Goal: Task Accomplishment & Management: Manage account settings

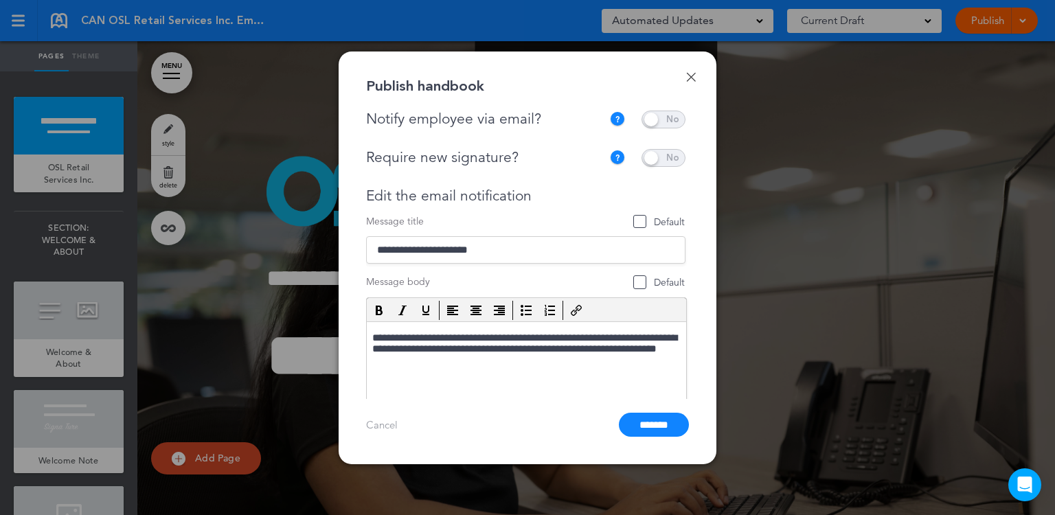
drag, startPoint x: 390, startPoint y: 426, endPoint x: 394, endPoint y: 418, distance: 8.6
click at [390, 426] on link "Cancel" at bounding box center [382, 424] width 32 height 13
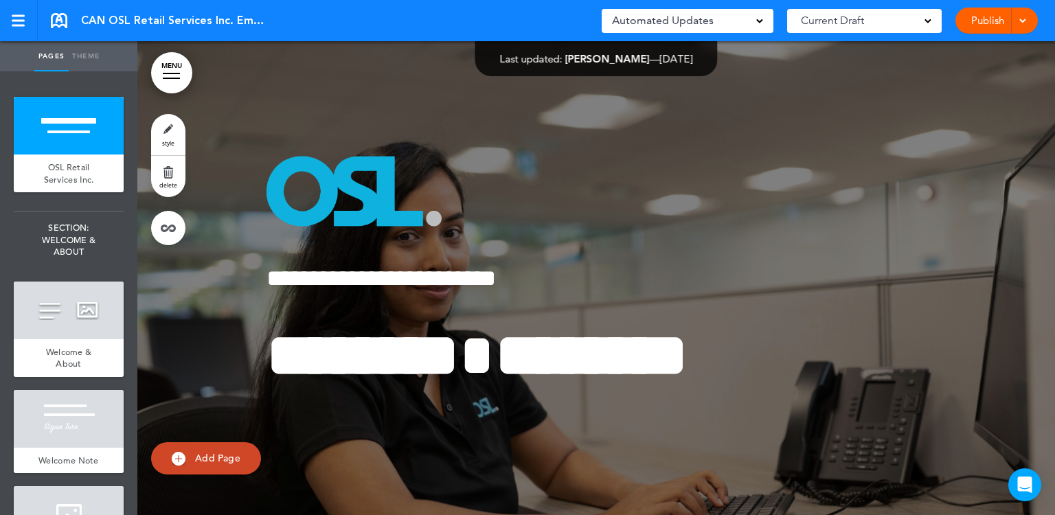
click at [929, 21] on span at bounding box center [928, 19] width 7 height 7
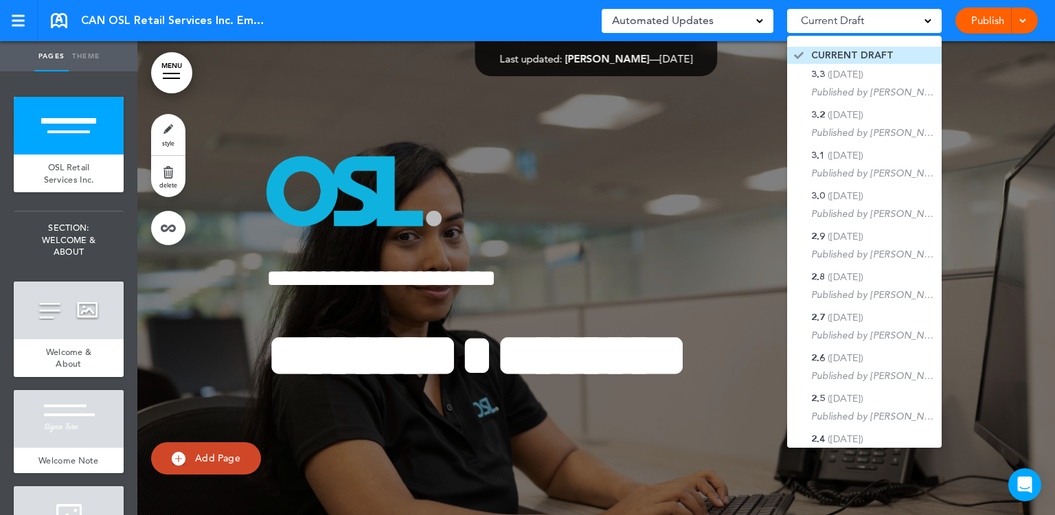
click at [890, 60] on span "CURRENT DRAFT" at bounding box center [853, 55] width 82 height 13
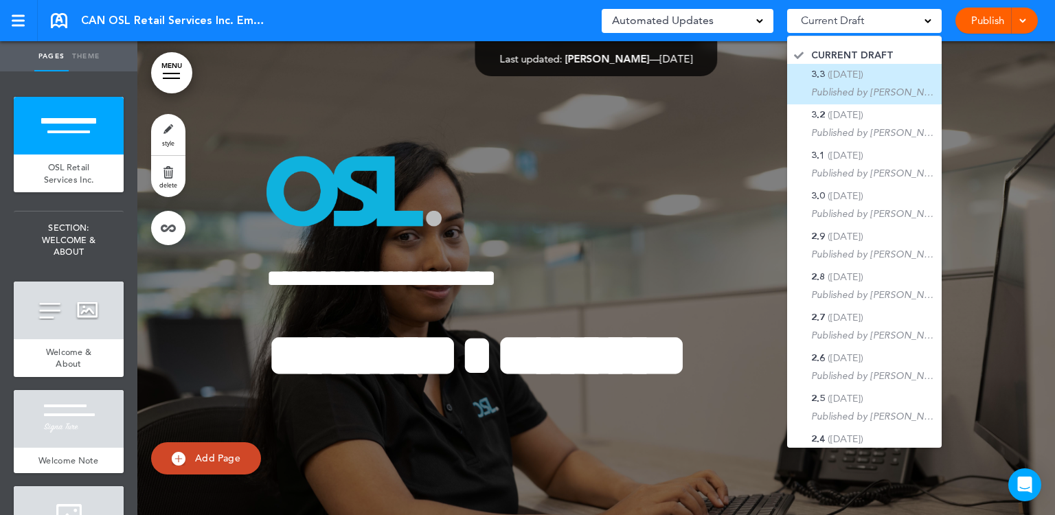
click at [886, 73] on div "3.3 (3/20/2025) Published by Cattie Dos Santos" at bounding box center [874, 84] width 124 height 30
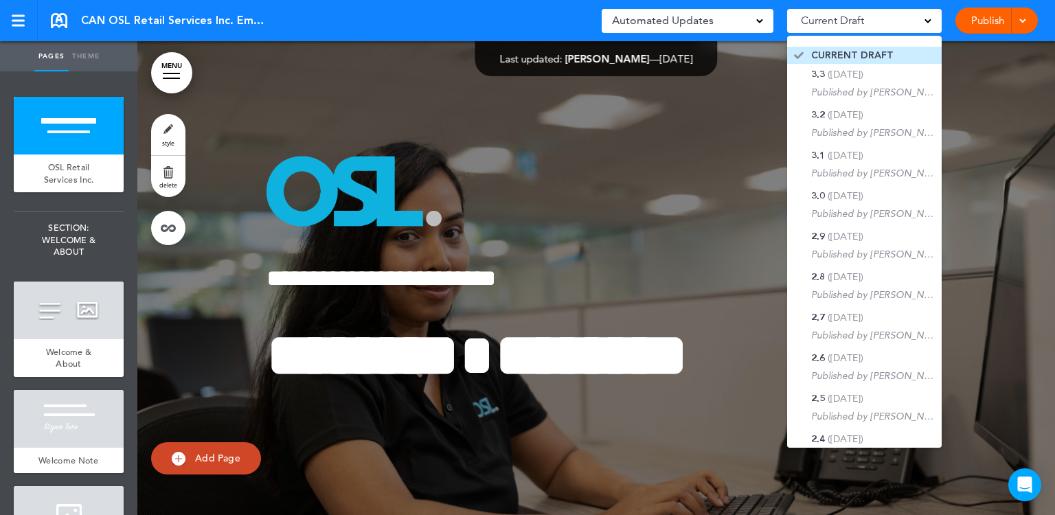
click at [885, 56] on span "CURRENT DRAFT" at bounding box center [853, 55] width 82 height 13
click at [985, 54] on div at bounding box center [596, 288] width 918 height 495
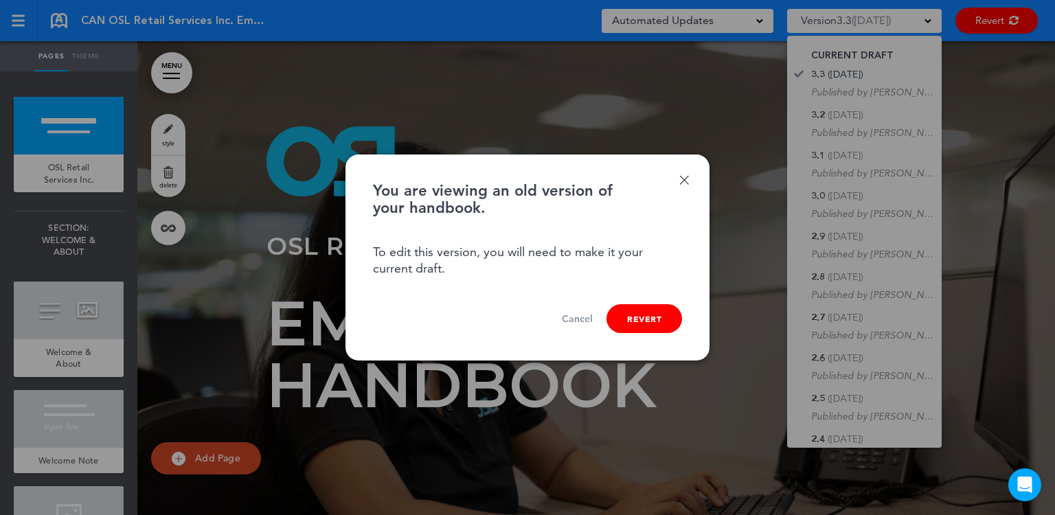
click at [684, 179] on link "Done" at bounding box center [685, 180] width 10 height 10
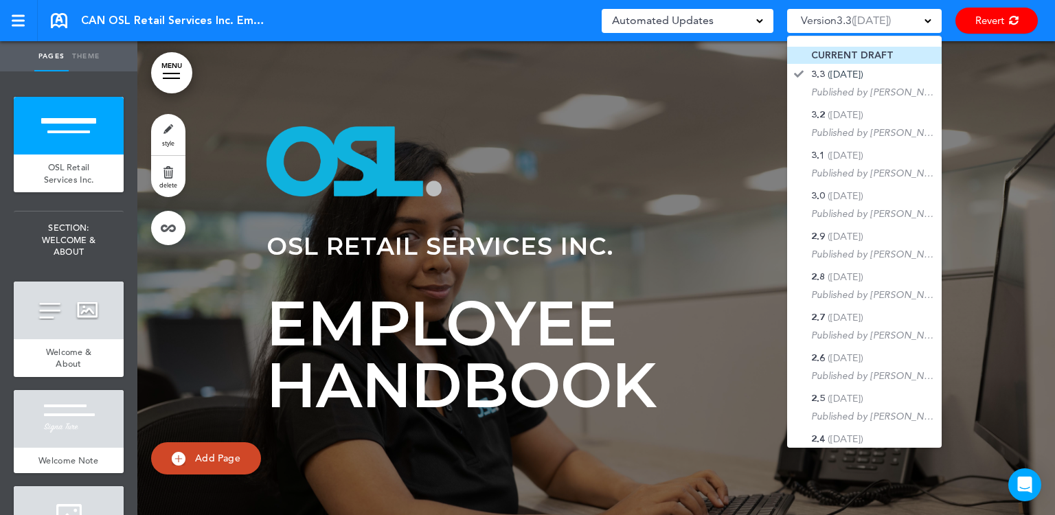
click at [871, 49] on span "CURRENT DRAFT" at bounding box center [853, 55] width 82 height 13
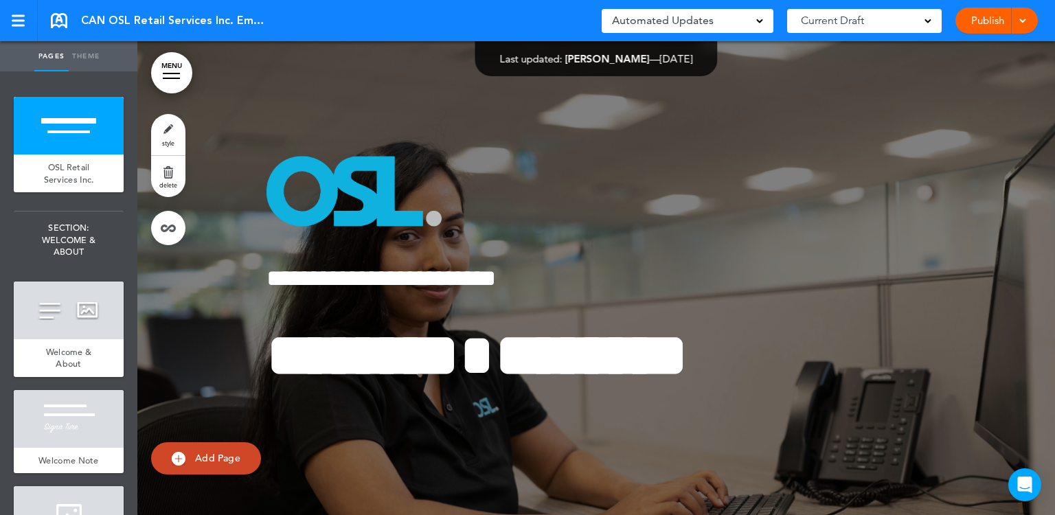
click at [981, 23] on link "Publish" at bounding box center [987, 21] width 43 height 26
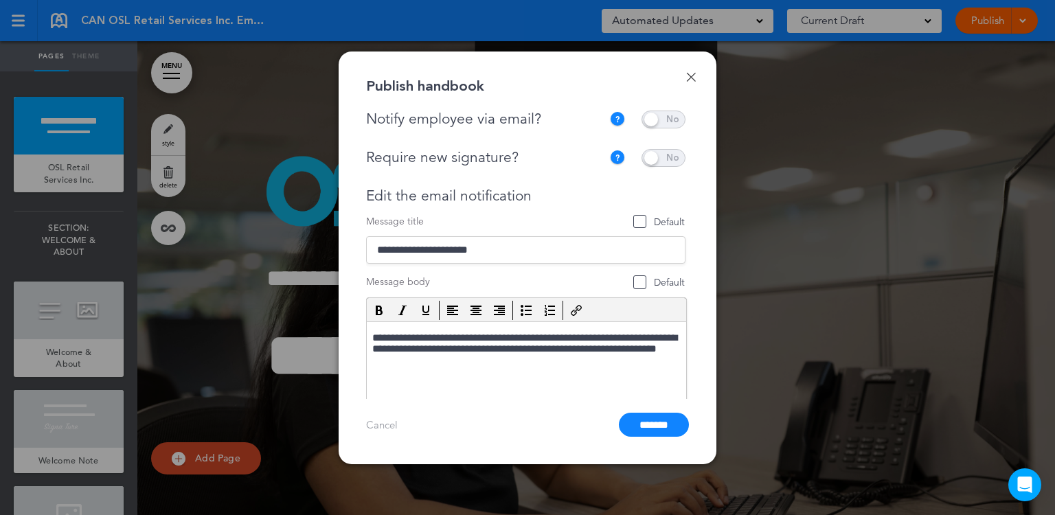
click at [673, 118] on span at bounding box center [664, 120] width 44 height 18
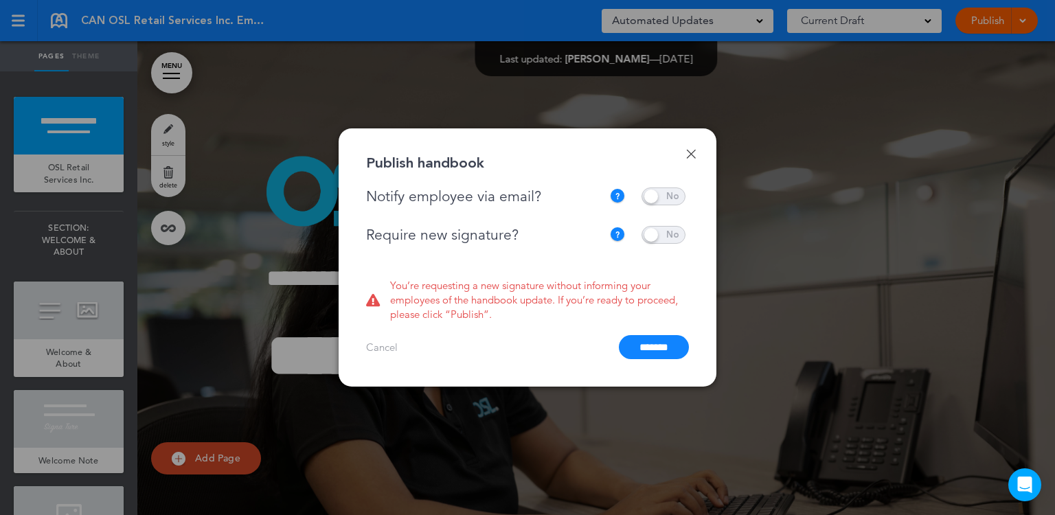
click at [674, 237] on span at bounding box center [664, 235] width 44 height 18
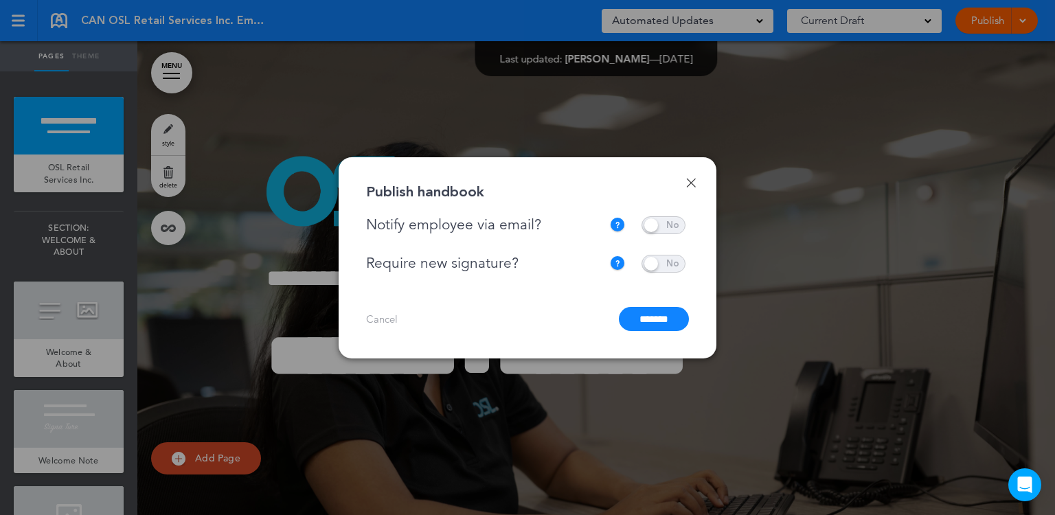
click at [660, 317] on input "*******" at bounding box center [654, 319] width 70 height 24
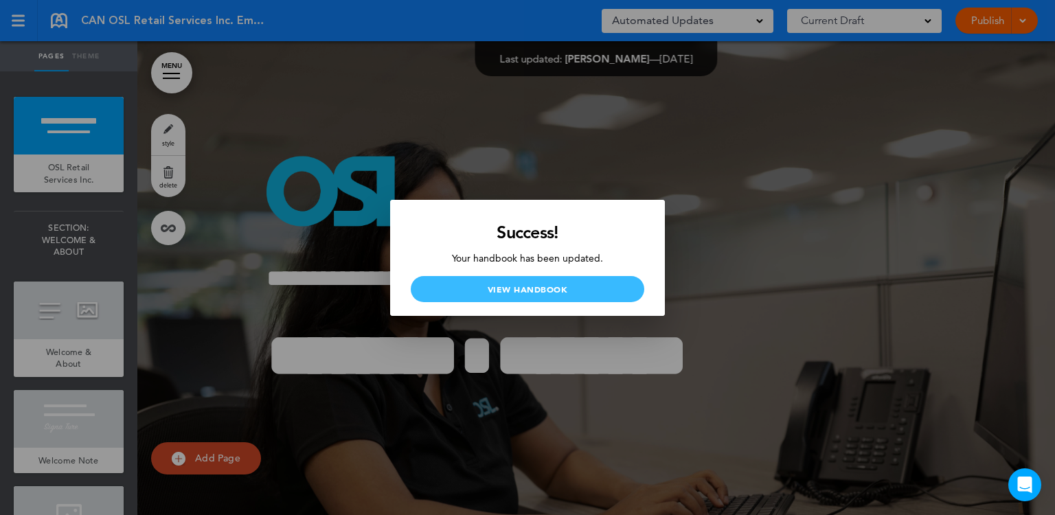
click at [570, 291] on link "View Handbook" at bounding box center [528, 289] width 234 height 26
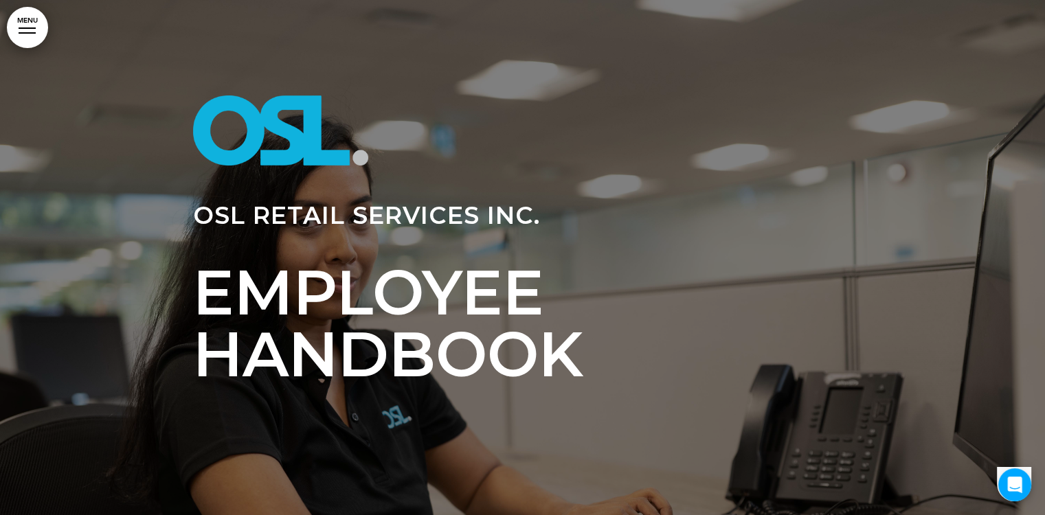
click at [29, 32] on div at bounding box center [27, 32] width 17 height 1
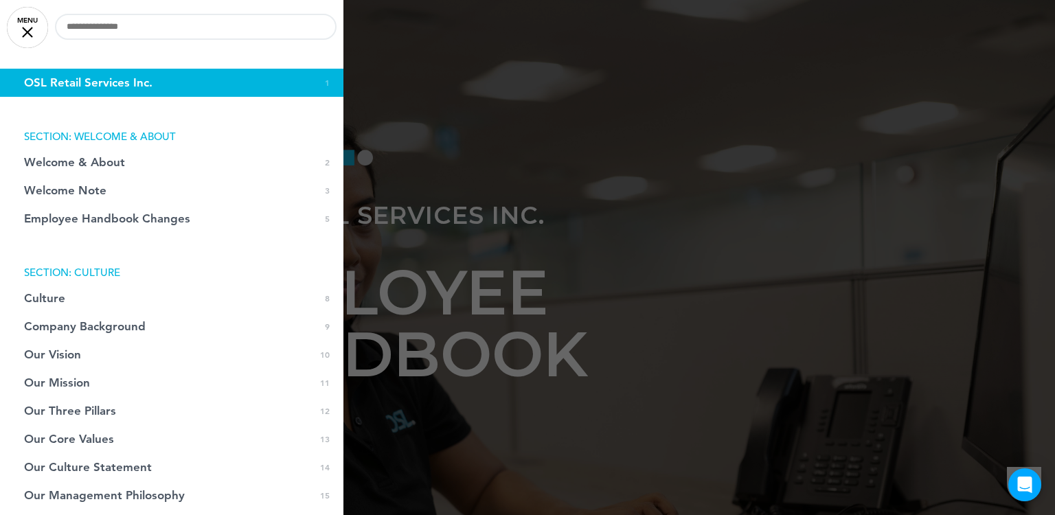
click at [550, 76] on div at bounding box center [527, 257] width 1055 height 515
